Goal: Information Seeking & Learning: Learn about a topic

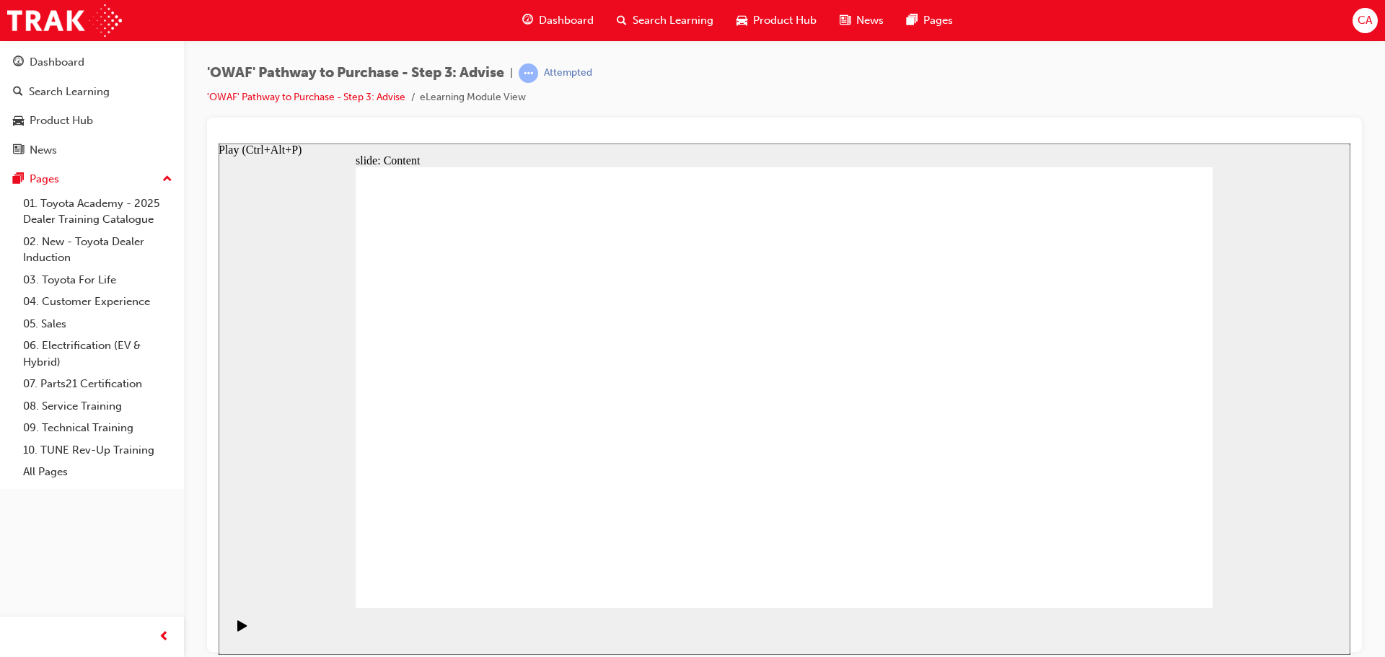
click at [237, 631] on icon "Play (Ctrl+Alt+P)" at bounding box center [241, 625] width 9 height 11
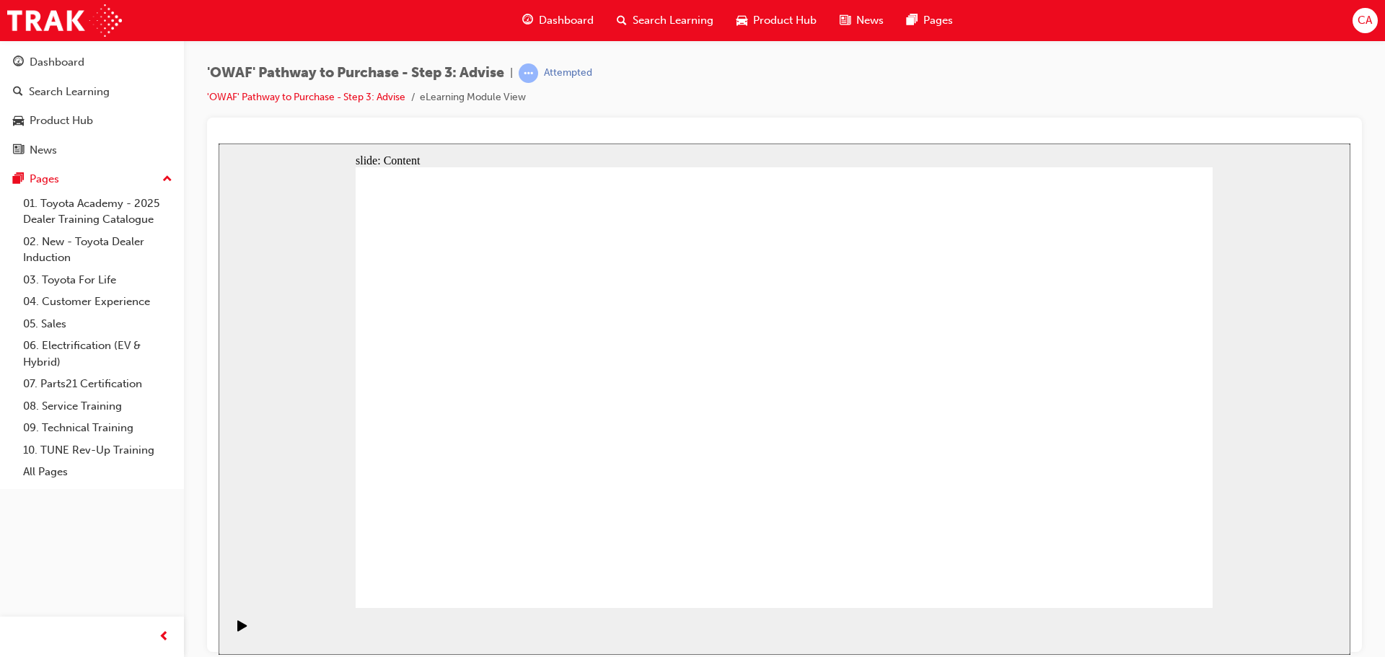
drag, startPoint x: 911, startPoint y: 357, endPoint x: 622, endPoint y: 279, distance: 299.8
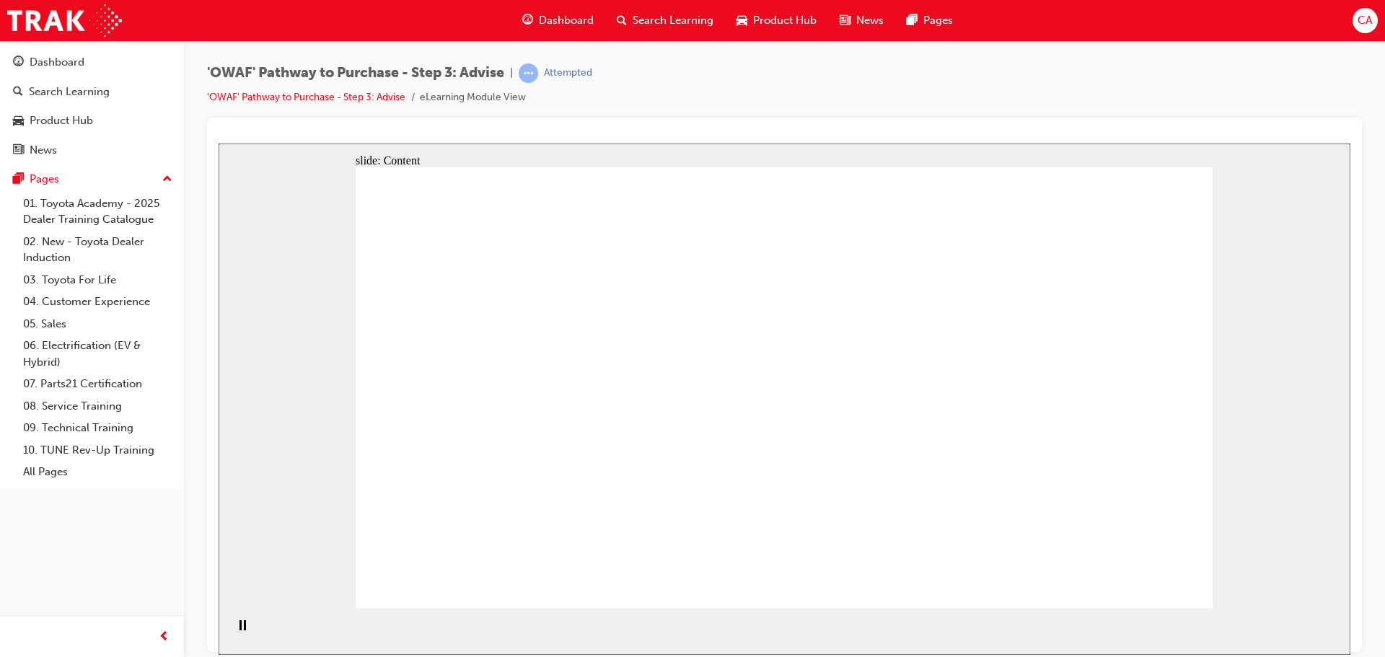
drag, startPoint x: 622, startPoint y: 279, endPoint x: 615, endPoint y: 286, distance: 10.7
drag, startPoint x: 614, startPoint y: 312, endPoint x: 621, endPoint y: 387, distance: 75.4
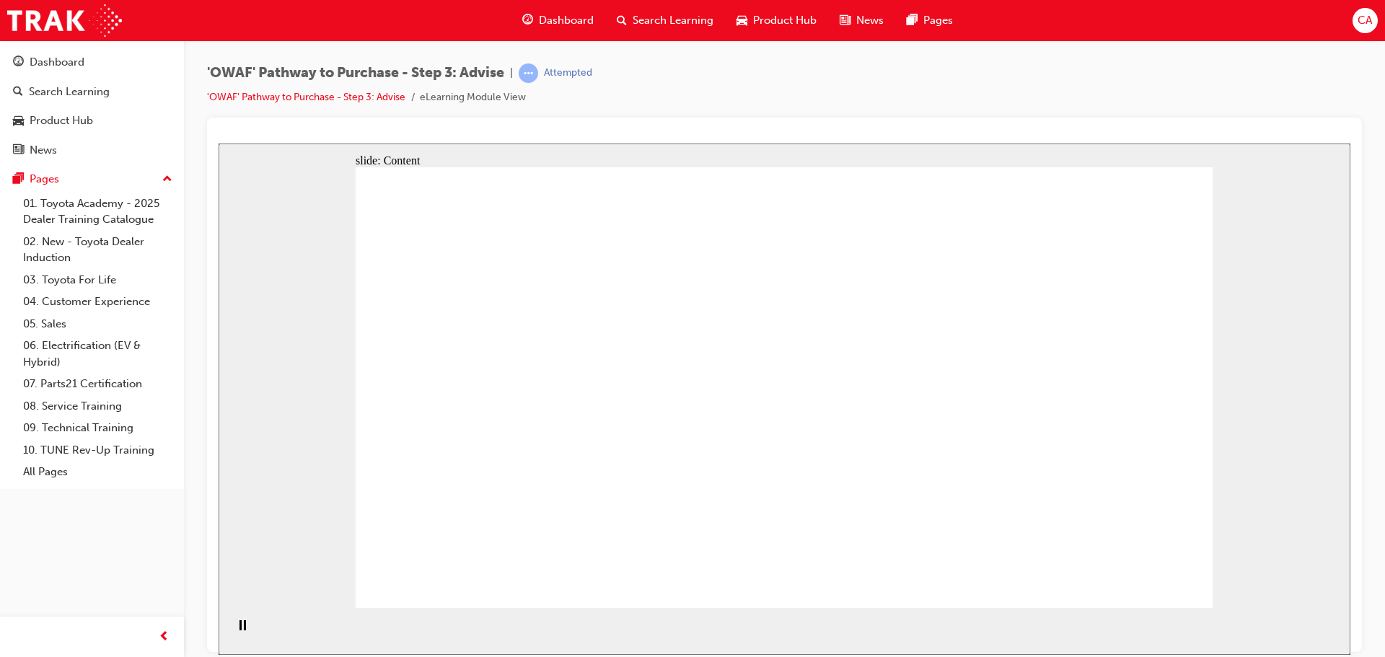
drag, startPoint x: 861, startPoint y: 476, endPoint x: 569, endPoint y: 366, distance: 312.4
drag, startPoint x: 569, startPoint y: 366, endPoint x: 582, endPoint y: 364, distance: 13.2
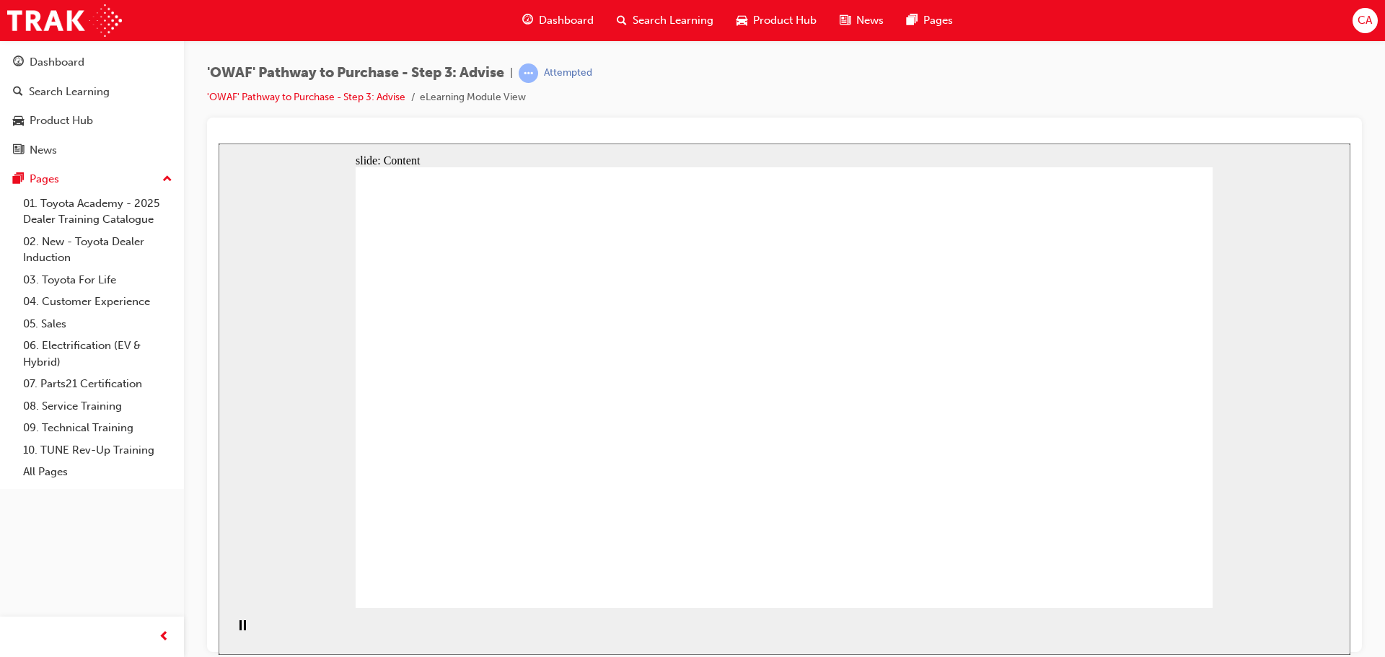
drag, startPoint x: 582, startPoint y: 364, endPoint x: 981, endPoint y: 343, distance: 399.5
drag, startPoint x: 1009, startPoint y: 333, endPoint x: 1018, endPoint y: 327, distance: 10.8
drag, startPoint x: 1018, startPoint y: 327, endPoint x: 884, endPoint y: 288, distance: 139.8
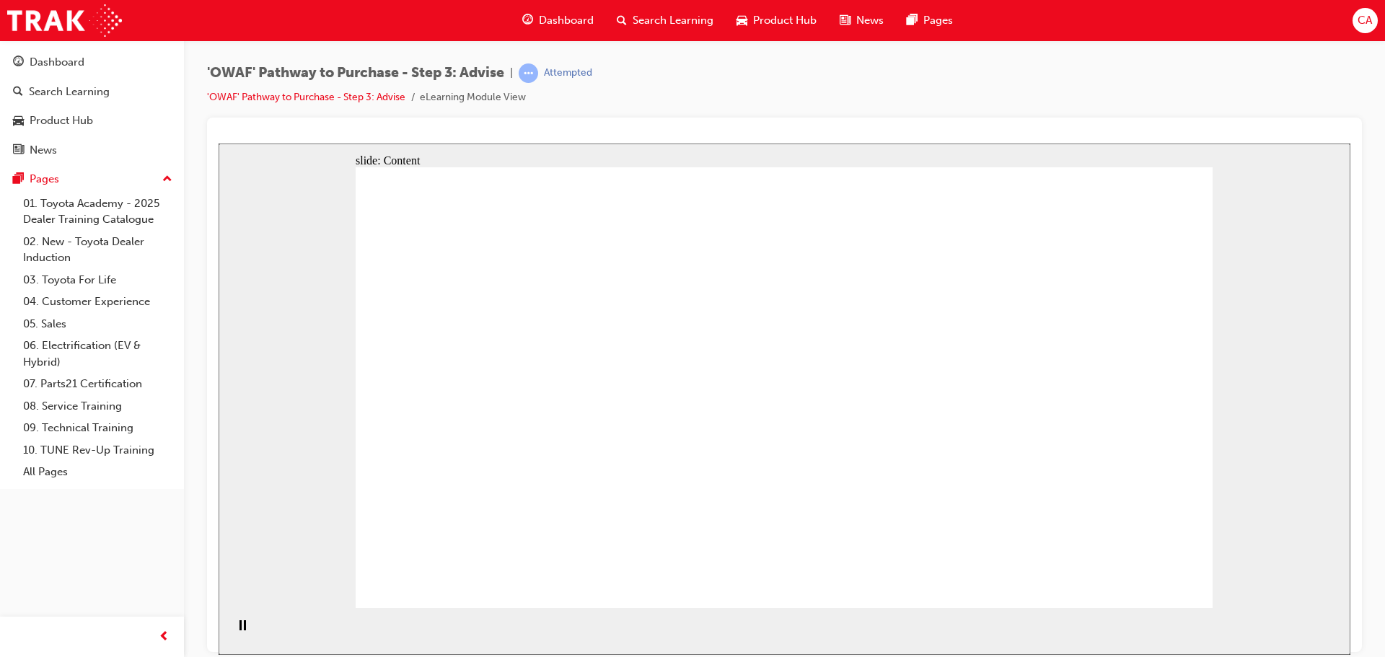
drag, startPoint x: 1130, startPoint y: 424, endPoint x: 1167, endPoint y: 438, distance: 40.2
drag, startPoint x: 1169, startPoint y: 438, endPoint x: 1147, endPoint y: 440, distance: 21.8
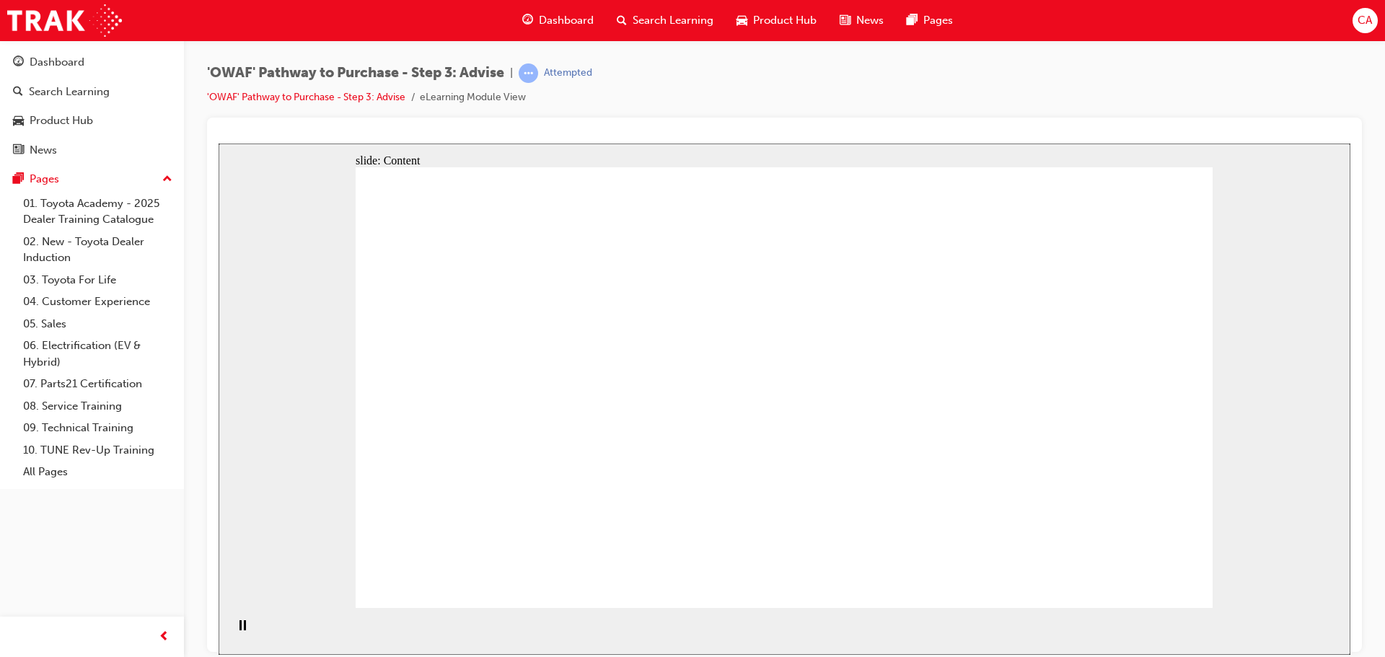
drag, startPoint x: 481, startPoint y: 499, endPoint x: 443, endPoint y: 496, distance: 37.6
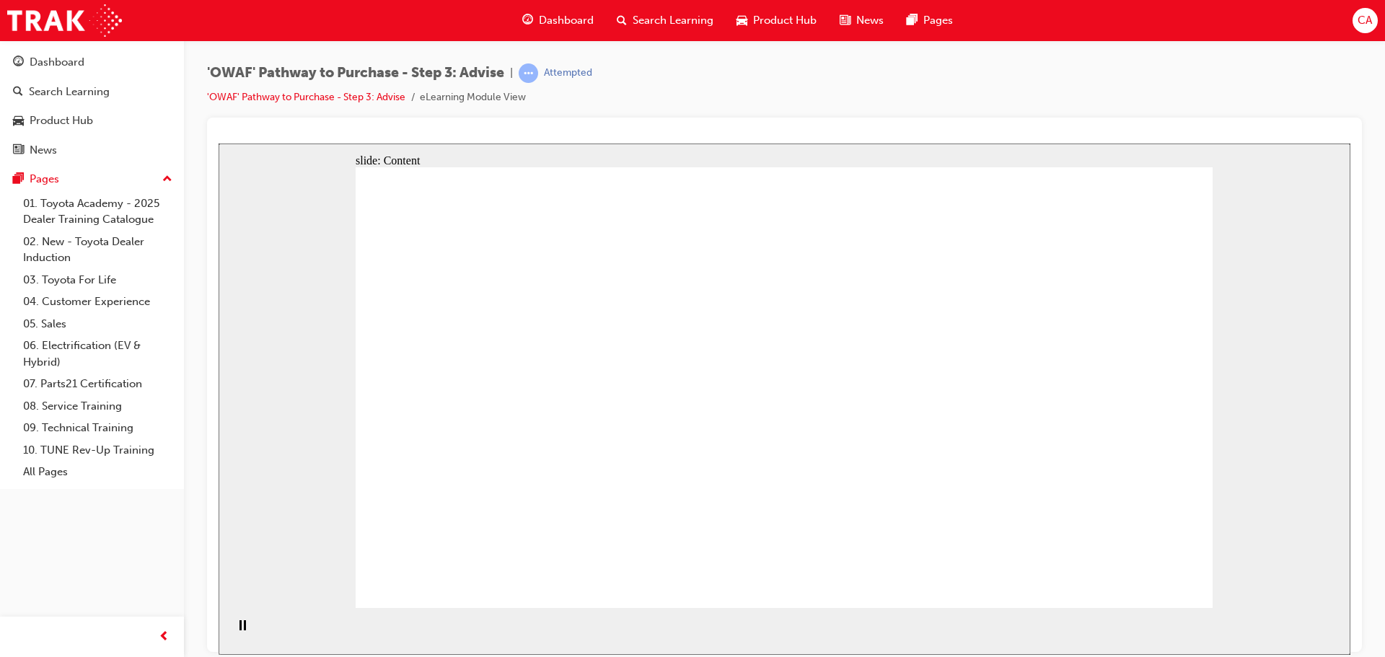
drag, startPoint x: 954, startPoint y: 369, endPoint x: 951, endPoint y: 376, distance: 7.8
drag, startPoint x: 1183, startPoint y: 587, endPoint x: 1165, endPoint y: 584, distance: 19.1
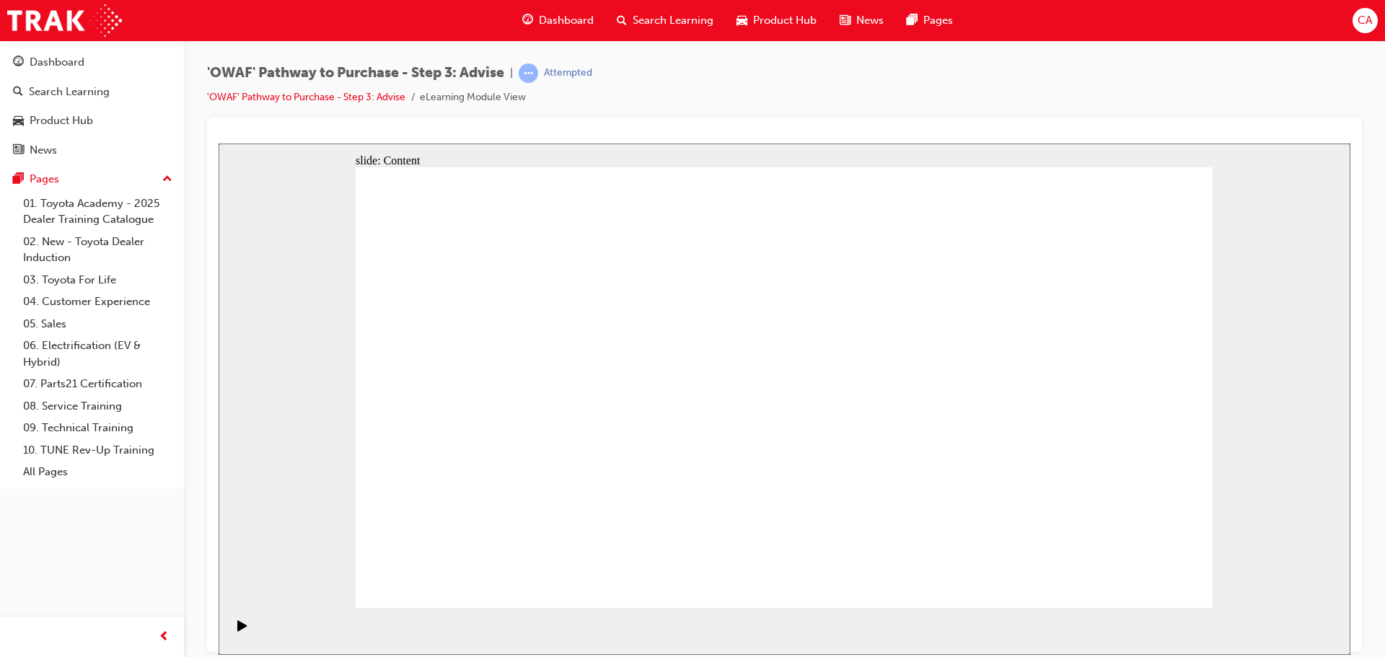
drag, startPoint x: 1183, startPoint y: 574, endPoint x: 1174, endPoint y: 583, distance: 12.2
drag, startPoint x: 824, startPoint y: 538, endPoint x: 568, endPoint y: 349, distance: 318.8
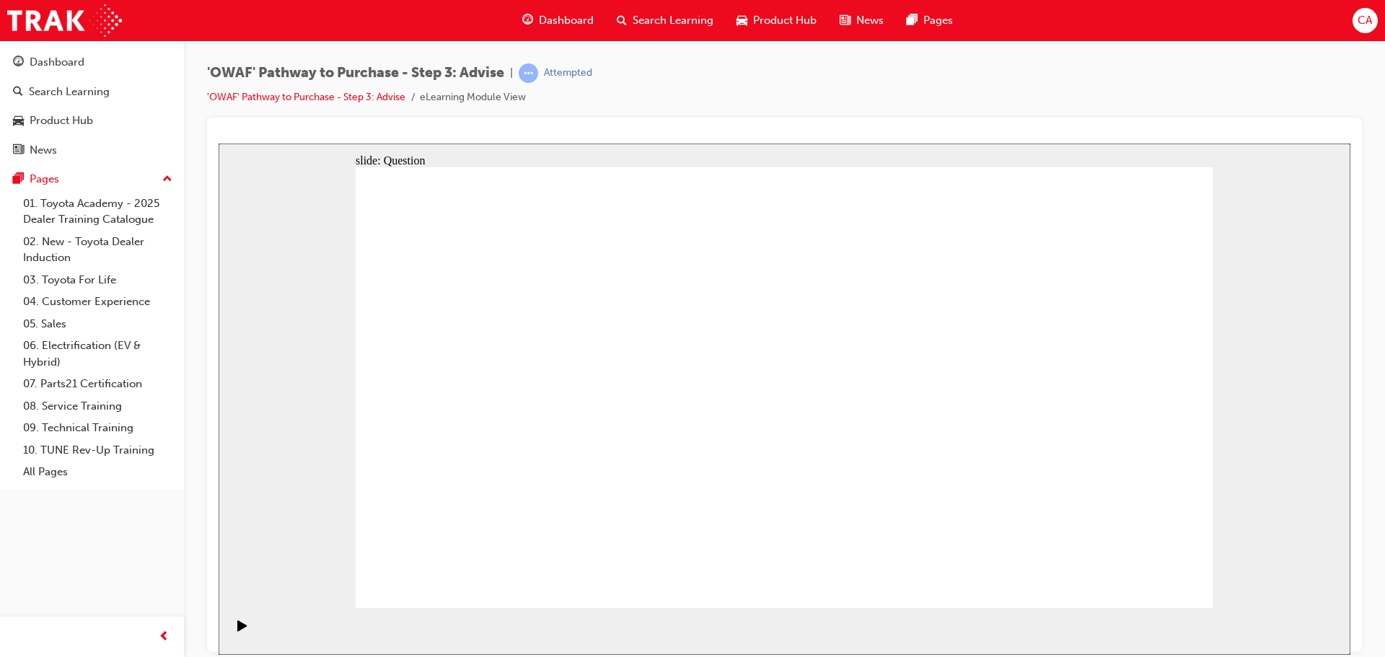
drag, startPoint x: 991, startPoint y: 522, endPoint x: 488, endPoint y: 396, distance: 518.5
drag, startPoint x: 492, startPoint y: 519, endPoint x: 502, endPoint y: 451, distance: 68.6
drag, startPoint x: 644, startPoint y: 523, endPoint x: 739, endPoint y: 343, distance: 203.4
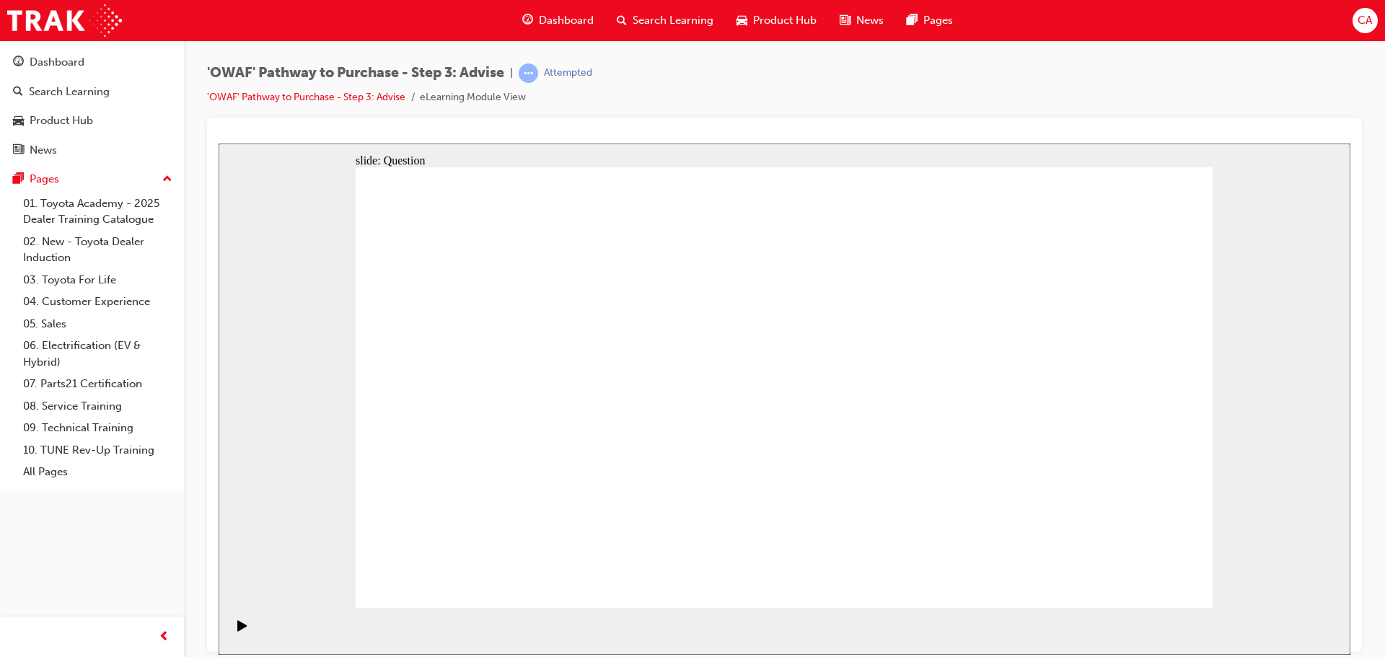
drag, startPoint x: 608, startPoint y: 419, endPoint x: 543, endPoint y: 392, distance: 71.2
drag, startPoint x: 914, startPoint y: 488, endPoint x: 900, endPoint y: 392, distance: 97.0
drag, startPoint x: 1061, startPoint y: 440, endPoint x: 789, endPoint y: 457, distance: 273.3
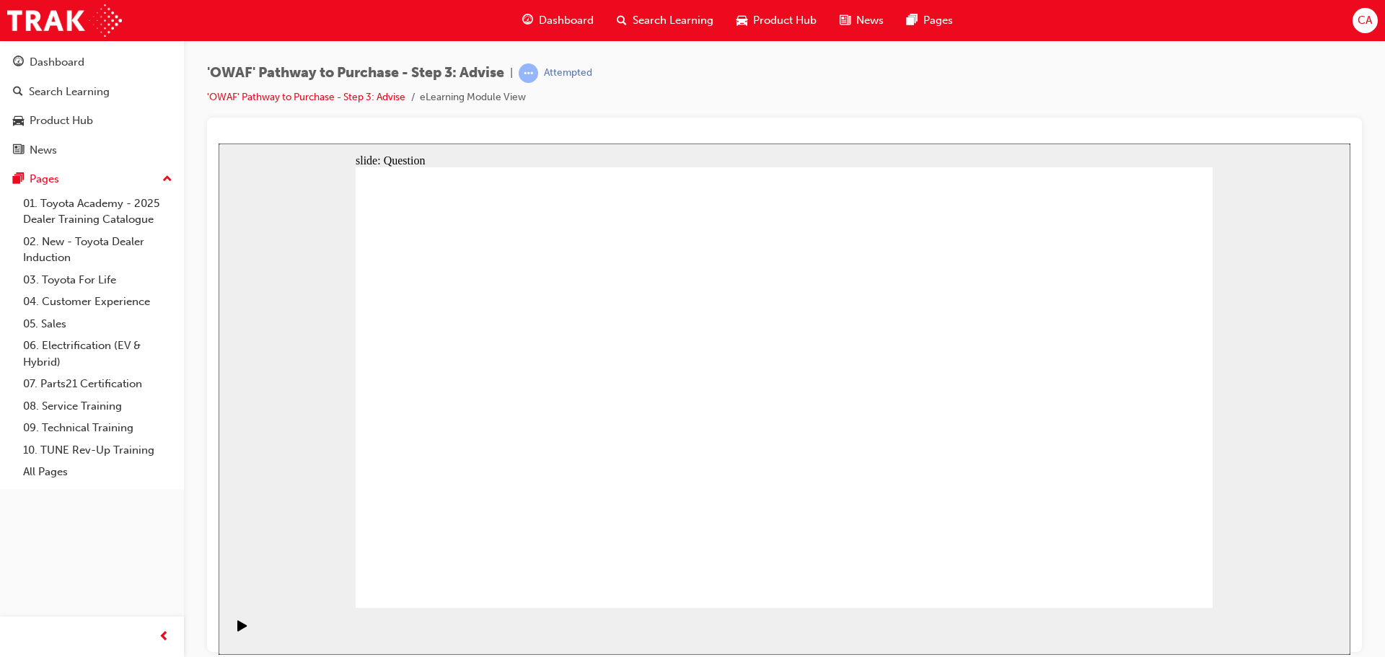
drag, startPoint x: 996, startPoint y: 434, endPoint x: 547, endPoint y: 460, distance: 450.3
drag, startPoint x: 1034, startPoint y: 488, endPoint x: 766, endPoint y: 479, distance: 268.6
drag, startPoint x: 838, startPoint y: 452, endPoint x: 776, endPoint y: 468, distance: 63.9
drag, startPoint x: 1114, startPoint y: 465, endPoint x: 875, endPoint y: 455, distance: 239.8
drag, startPoint x: 978, startPoint y: 429, endPoint x: 559, endPoint y: 434, distance: 419.2
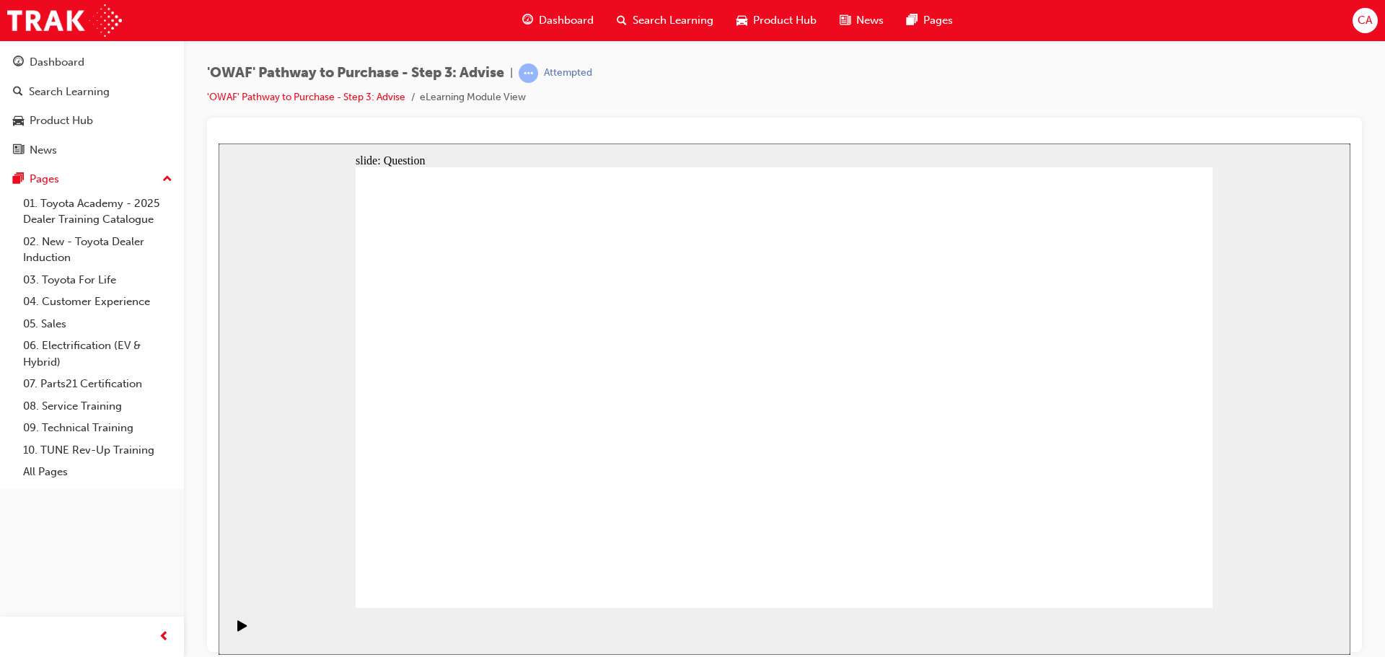
drag, startPoint x: 1068, startPoint y: 468, endPoint x: 545, endPoint y: 448, distance: 522.8
drag, startPoint x: 1069, startPoint y: 478, endPoint x: 540, endPoint y: 457, distance: 530.1
drag, startPoint x: 509, startPoint y: 415, endPoint x: 943, endPoint y: 420, distance: 434.4
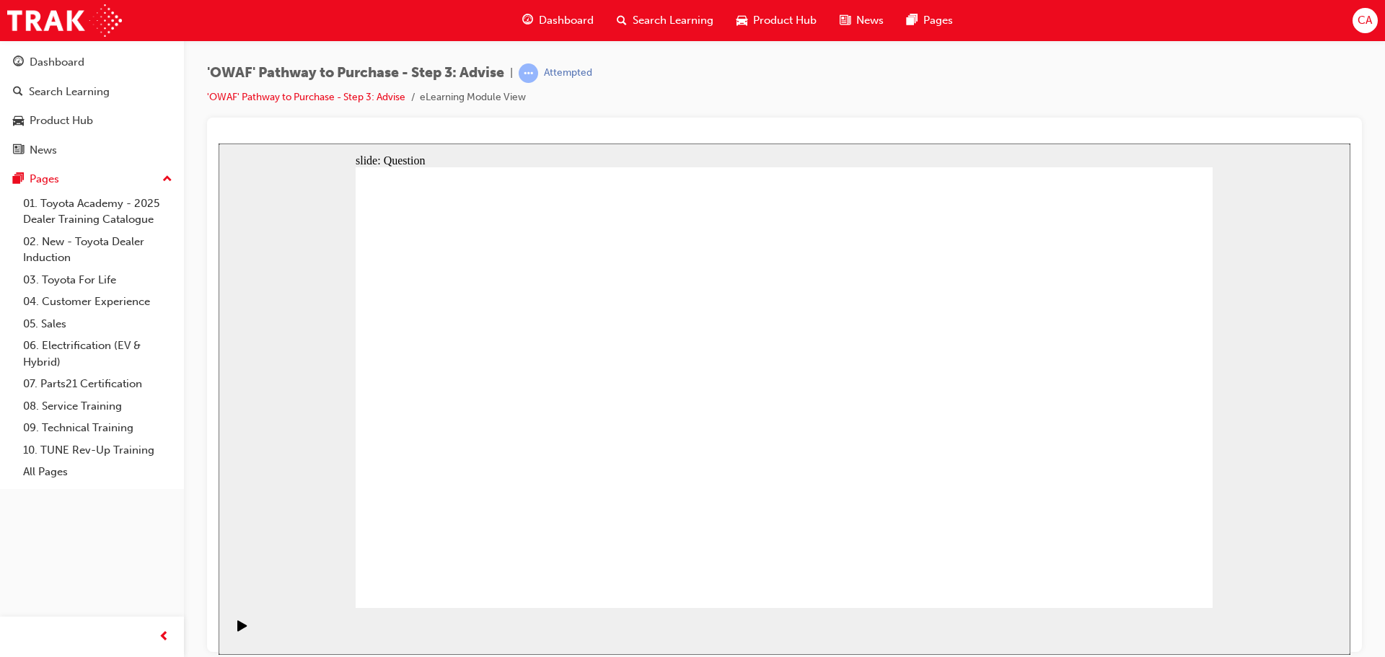
drag, startPoint x: 618, startPoint y: 399, endPoint x: 845, endPoint y: 413, distance: 227.0
drag, startPoint x: 481, startPoint y: 351, endPoint x: 1004, endPoint y: 380, distance: 523.2
drag, startPoint x: 588, startPoint y: 488, endPoint x: 831, endPoint y: 434, distance: 248.4
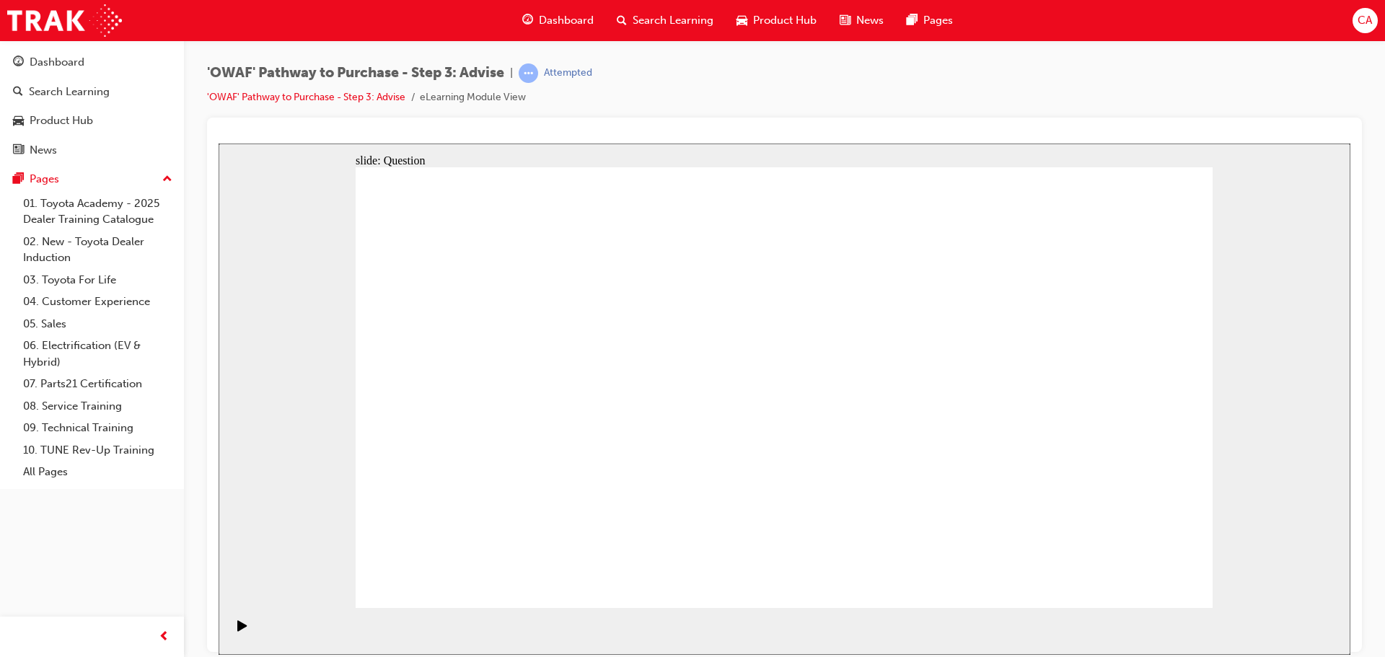
drag, startPoint x: 507, startPoint y: 470, endPoint x: 1012, endPoint y: 420, distance: 506.9
drag, startPoint x: 520, startPoint y: 339, endPoint x: 770, endPoint y: 505, distance: 300.4
drag, startPoint x: 1143, startPoint y: 351, endPoint x: 709, endPoint y: 527, distance: 468.3
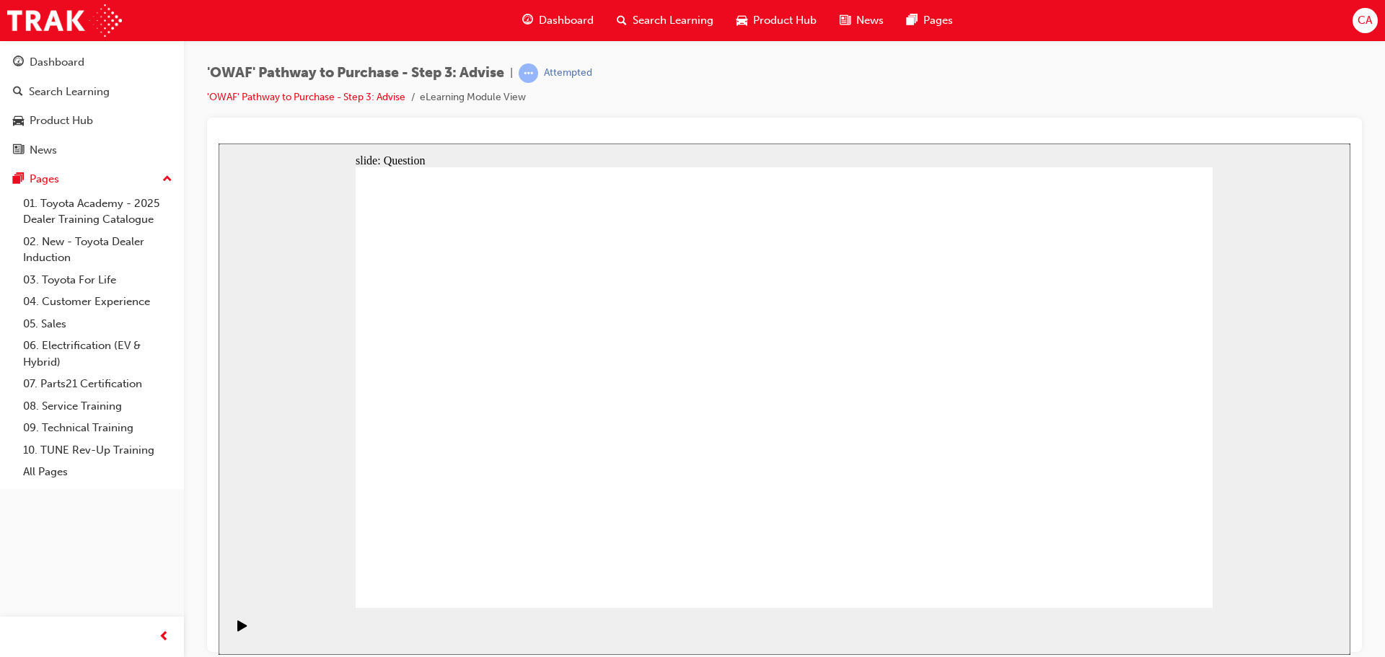
drag, startPoint x: 1046, startPoint y: 349, endPoint x: 882, endPoint y: 517, distance: 234.2
drag, startPoint x: 450, startPoint y: 341, endPoint x: 1047, endPoint y: 514, distance: 622.0
drag, startPoint x: 957, startPoint y: 343, endPoint x: 621, endPoint y: 510, distance: 375.3
drag, startPoint x: 632, startPoint y: 347, endPoint x: 1170, endPoint y: 533, distance: 569.6
drag, startPoint x: 784, startPoint y: 346, endPoint x: 429, endPoint y: 516, distance: 393.1
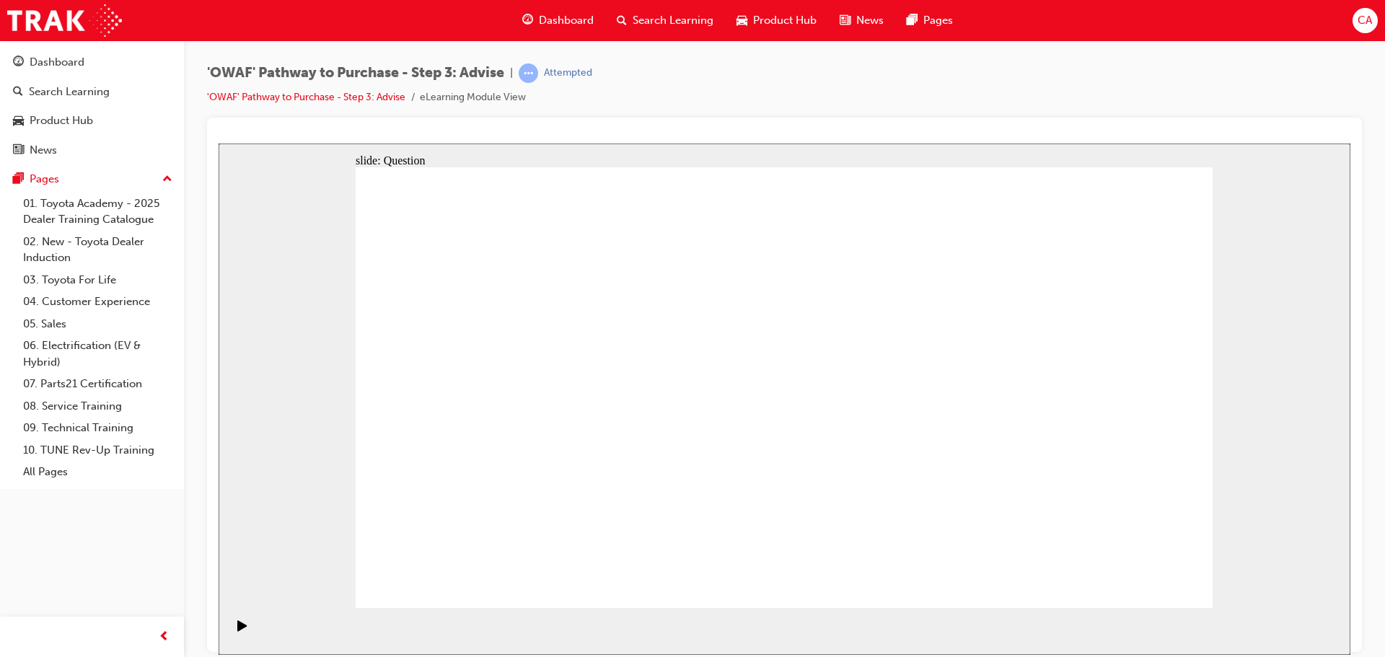
drag, startPoint x: 880, startPoint y: 342, endPoint x: 696, endPoint y: 377, distance: 187.4
drag, startPoint x: 728, startPoint y: 351, endPoint x: 983, endPoint y: 517, distance: 304.6
drag, startPoint x: 866, startPoint y: 528, endPoint x: 952, endPoint y: 527, distance: 86.6
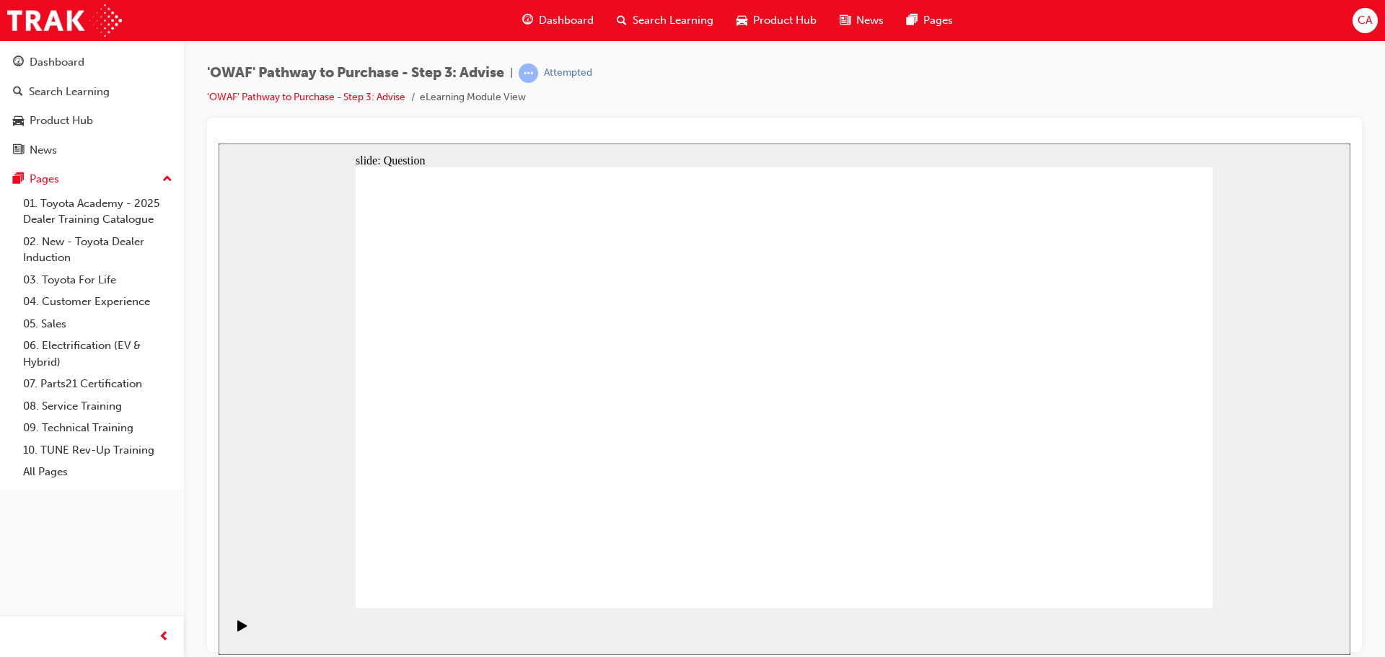
drag, startPoint x: 672, startPoint y: 325, endPoint x: 843, endPoint y: 491, distance: 238.3
click at [683, 12] on div "Search Learning" at bounding box center [665, 21] width 120 height 30
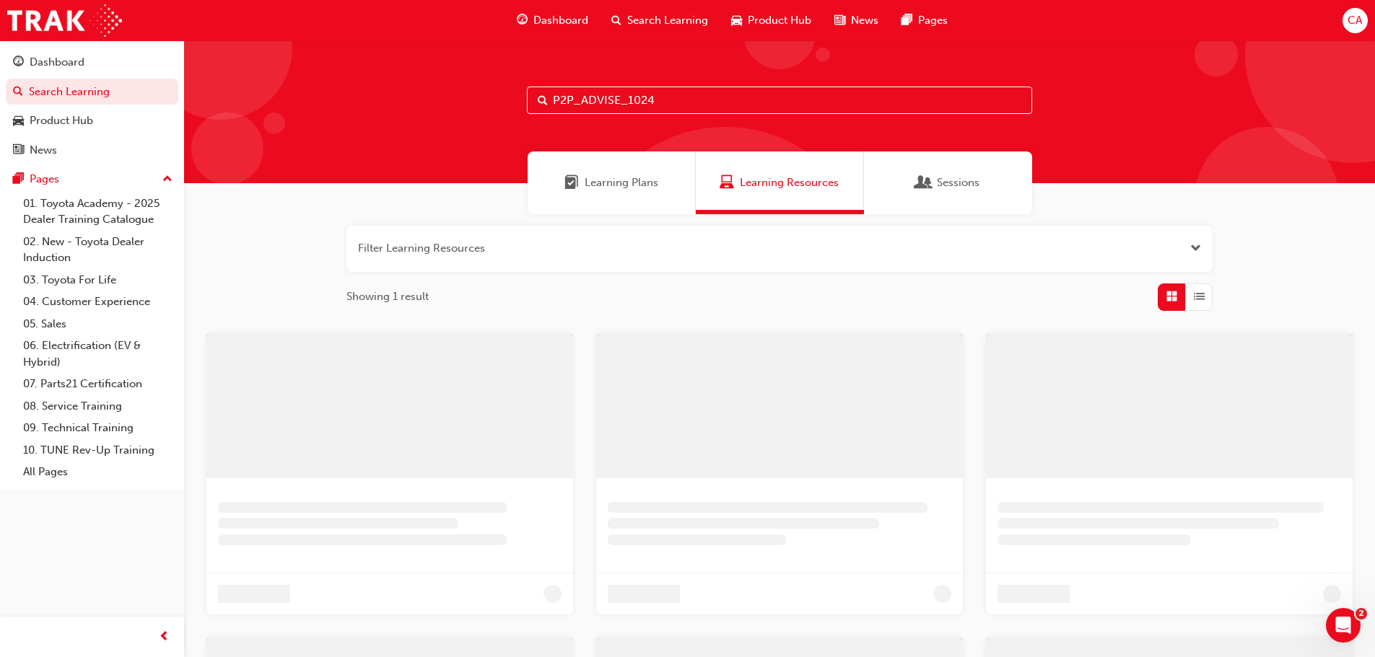
click at [584, 99] on input "P2P_ADVISE_1024" at bounding box center [779, 100] width 505 height 27
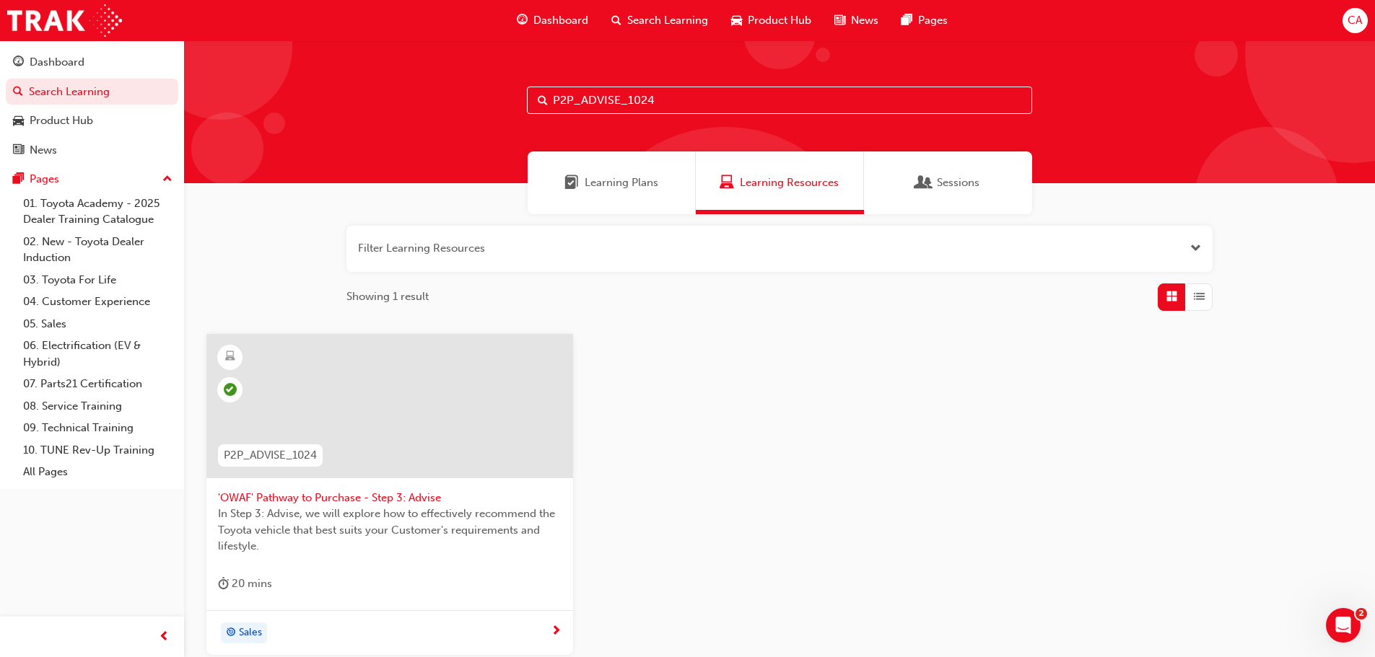
drag, startPoint x: 722, startPoint y: 107, endPoint x: 424, endPoint y: 102, distance: 298.0
click at [424, 102] on div "P2P_ADVISE_1024" at bounding box center [779, 111] width 1191 height 143
paste input "EXPER"
type input "P2P_EXPER_1024"
click at [429, 449] on div at bounding box center [389, 406] width 367 height 144
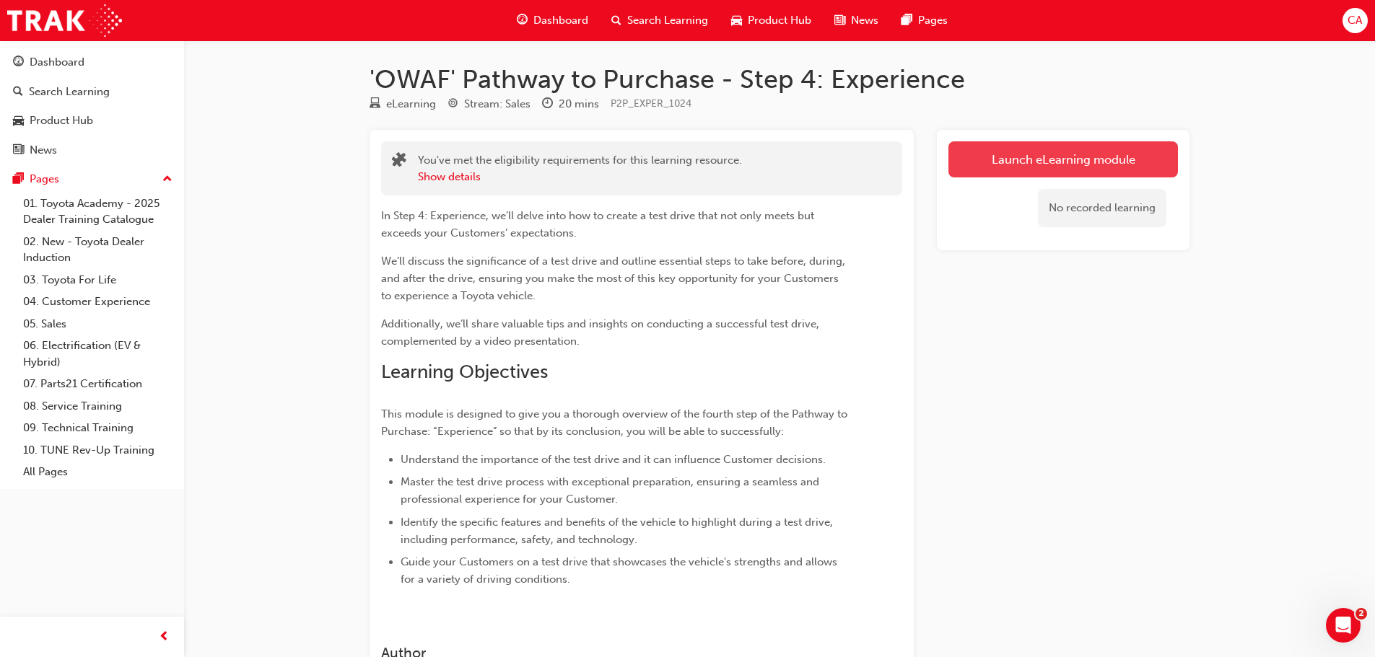
click at [1093, 149] on link "Launch eLearning module" at bounding box center [1062, 159] width 229 height 36
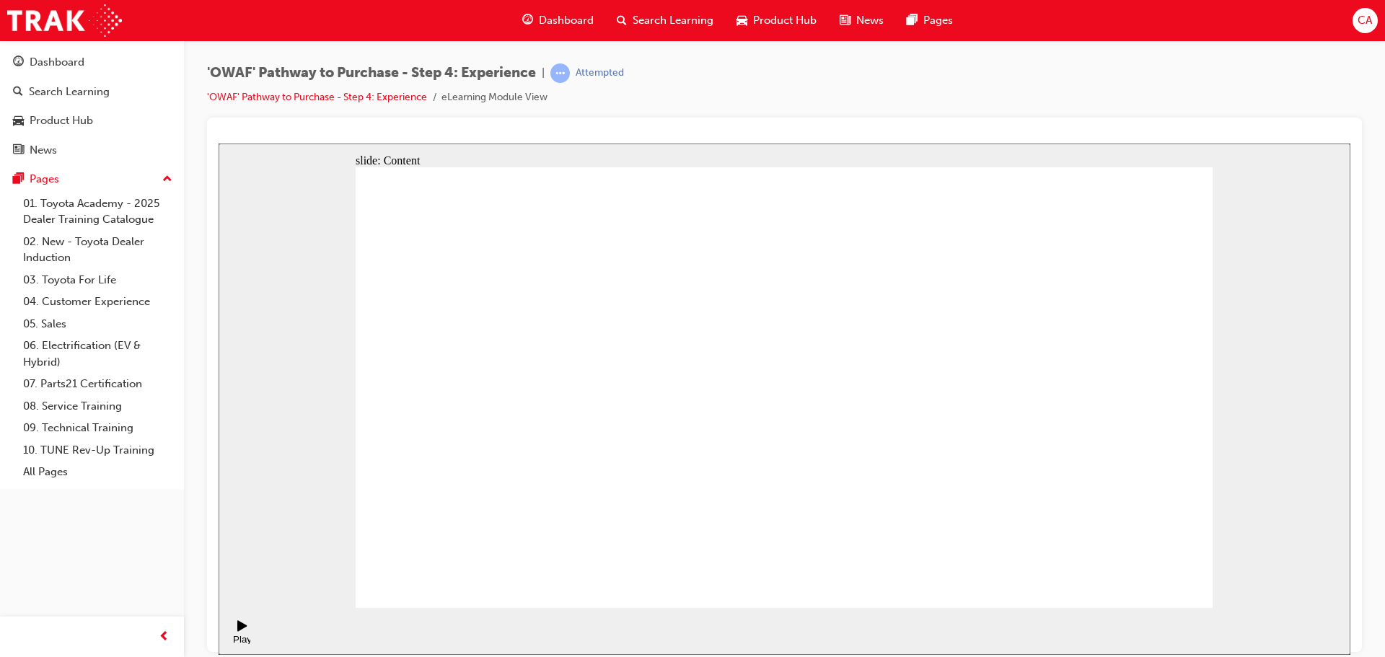
drag, startPoint x: 1090, startPoint y: 552, endPoint x: 1124, endPoint y: 561, distance: 35.0
click at [242, 635] on div "Pause (Ctrl+Alt+P)" at bounding box center [242, 632] width 25 height 25
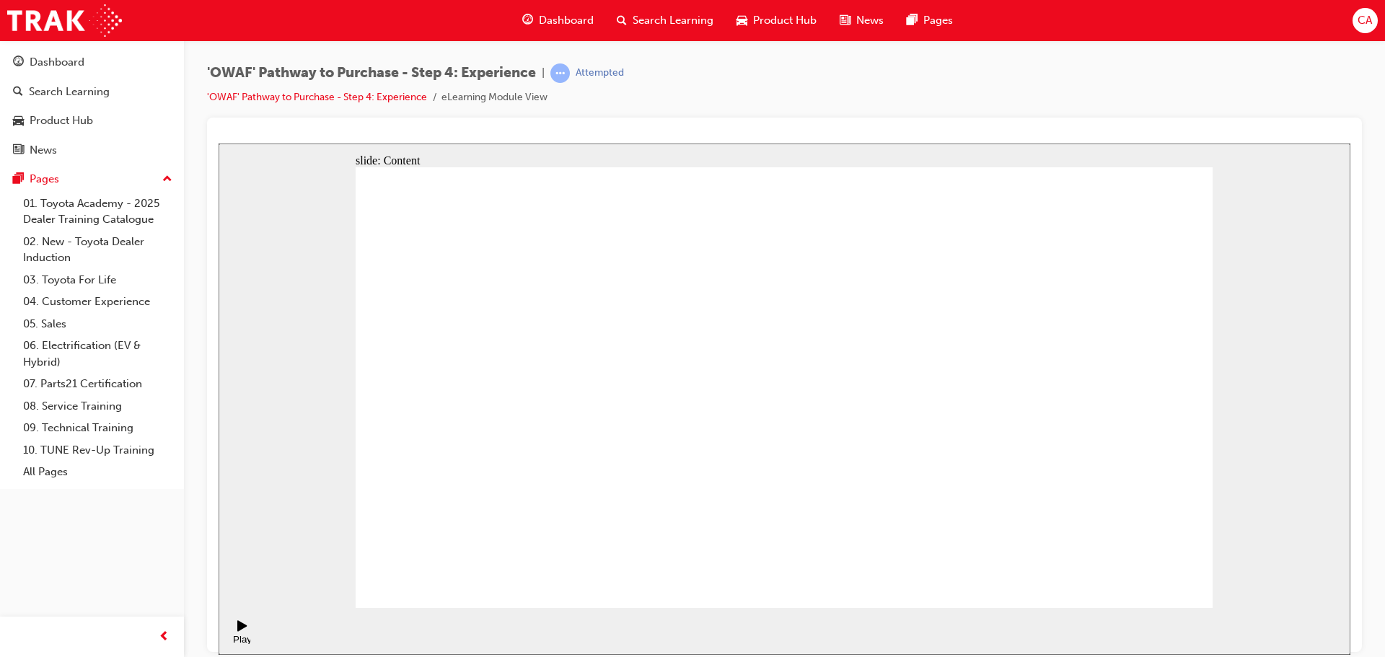
drag, startPoint x: 545, startPoint y: 283, endPoint x: 537, endPoint y: 406, distance: 122.9
drag, startPoint x: 538, startPoint y: 414, endPoint x: 509, endPoint y: 559, distance: 148.0
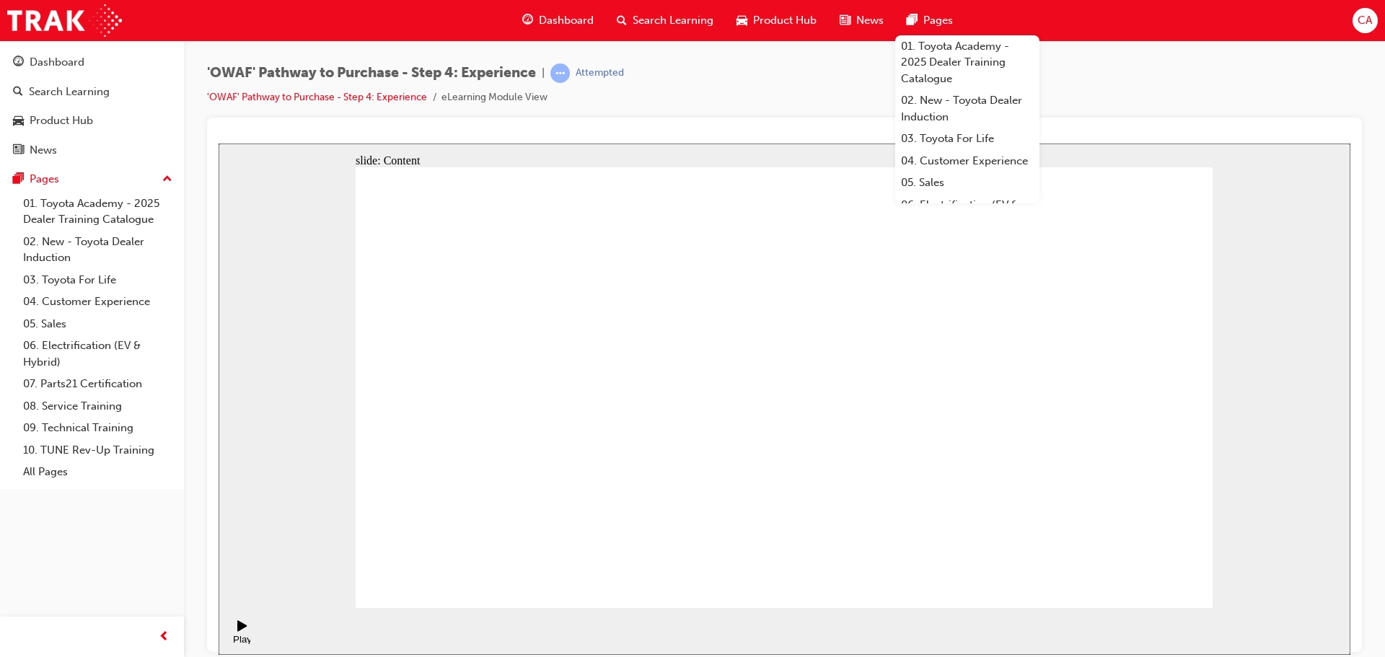
drag, startPoint x: 1178, startPoint y: 247, endPoint x: 1106, endPoint y: 327, distance: 106.8
click at [1289, 457] on div "slide: Content Rectangle 1 Rectangle 4 E EASY & ENJOYABLE Rectangle 1 Rectangle…" at bounding box center [785, 399] width 1132 height 512
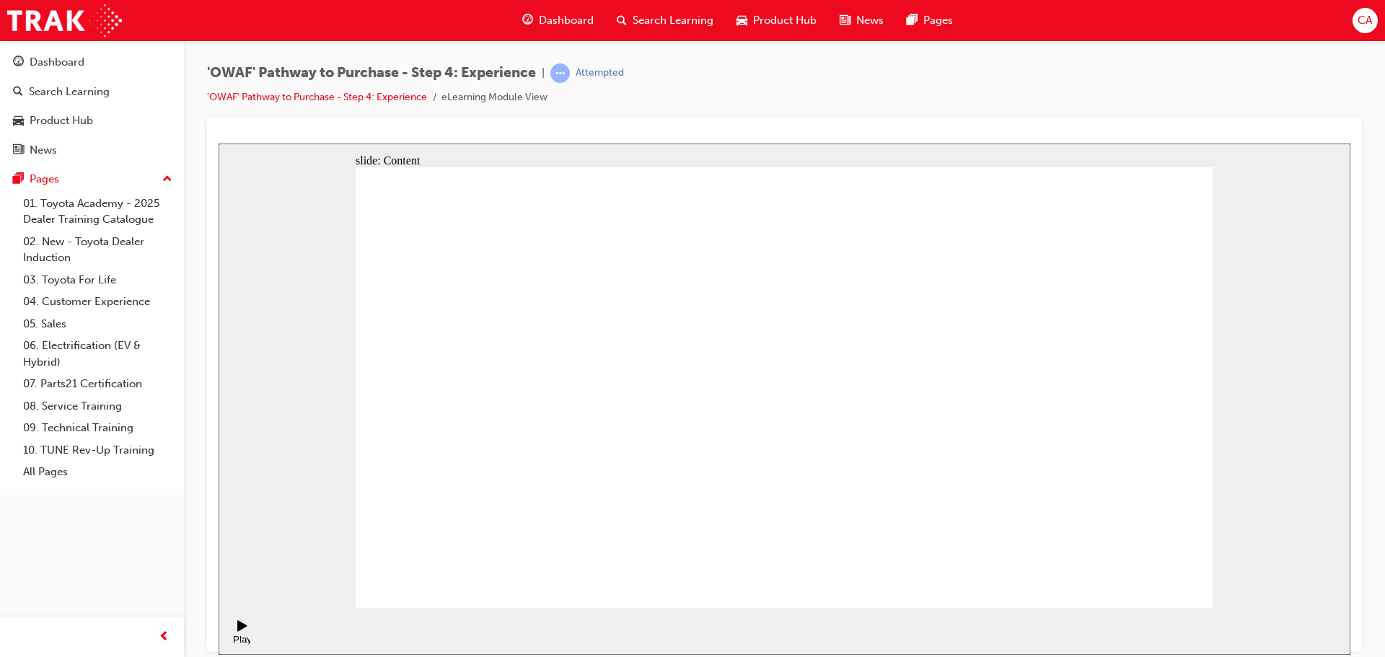
drag, startPoint x: 1113, startPoint y: 433, endPoint x: 1113, endPoint y: 416, distance: 16.6
